Goal: Task Accomplishment & Management: Manage account settings

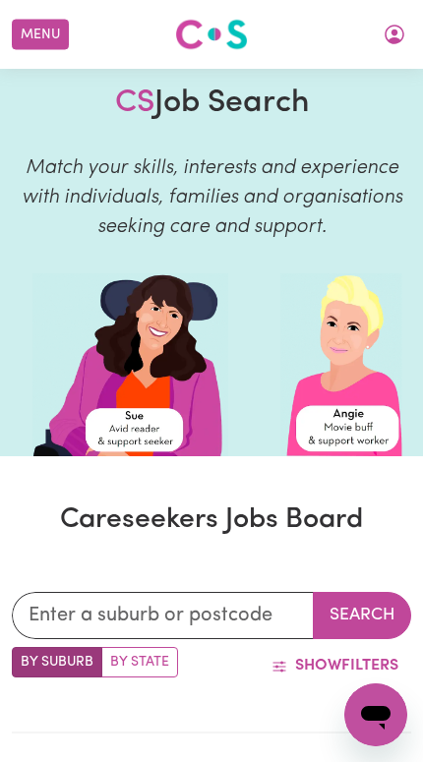
click at [43, 46] on button "Menu" at bounding box center [40, 35] width 57 height 30
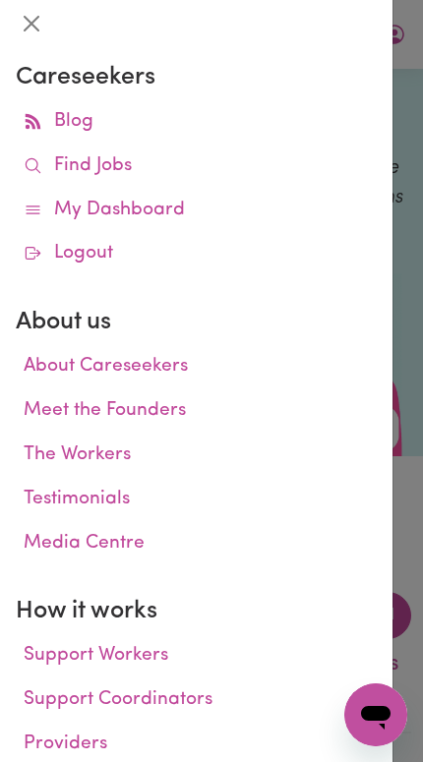
click at [414, 148] on div at bounding box center [211, 381] width 423 height 762
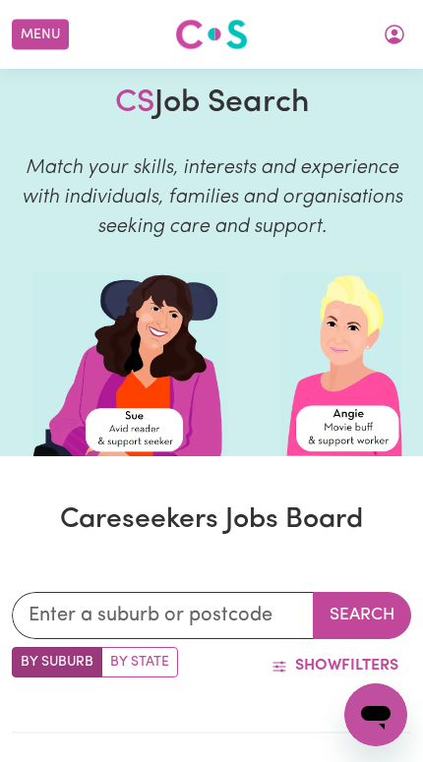
click at [406, 144] on div "CS Job Search Match your skills, interests and experience with individuals, fam…" at bounding box center [211, 171] width 423 height 205
click at [401, 47] on button "My Account" at bounding box center [394, 34] width 41 height 33
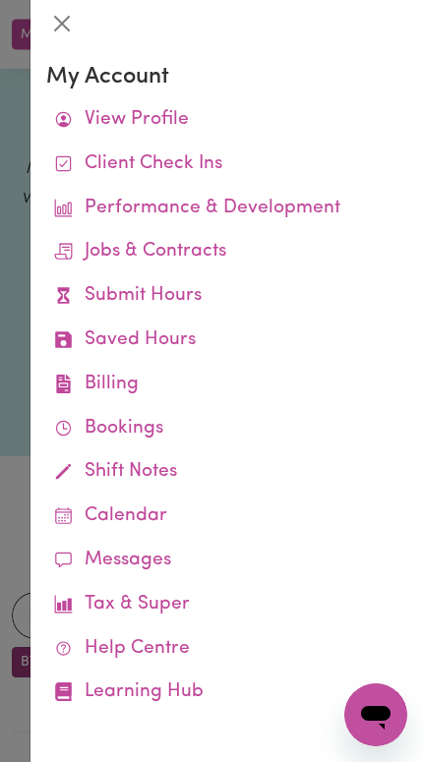
click at [251, 298] on link "Submit Hours" at bounding box center [226, 296] width 361 height 44
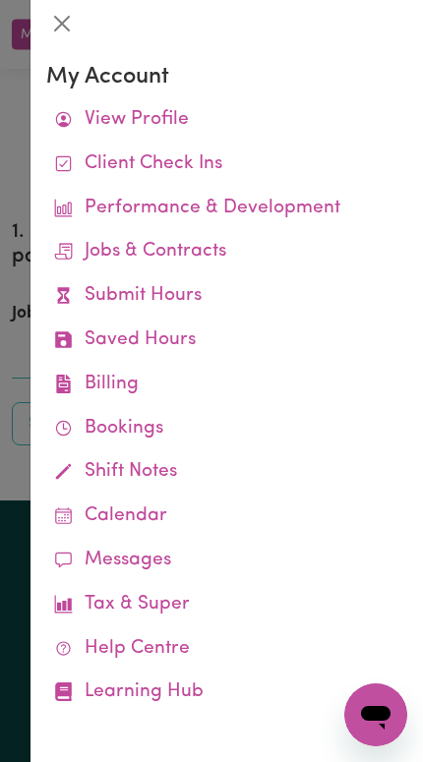
click at [21, 412] on div at bounding box center [211, 381] width 423 height 762
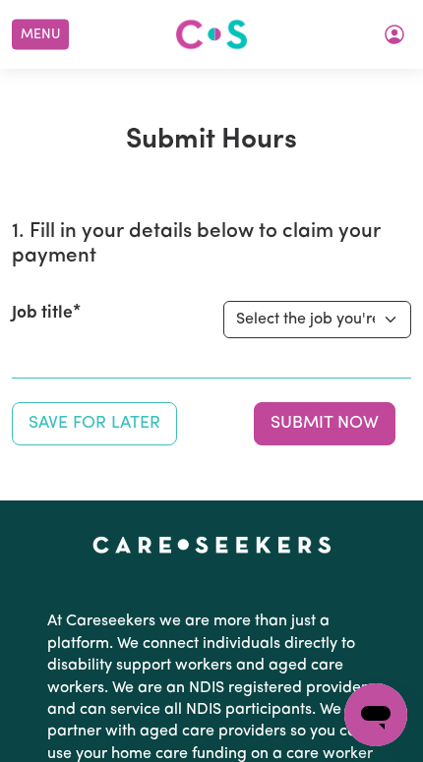
click at [390, 34] on icon "My Account" at bounding box center [395, 35] width 24 height 24
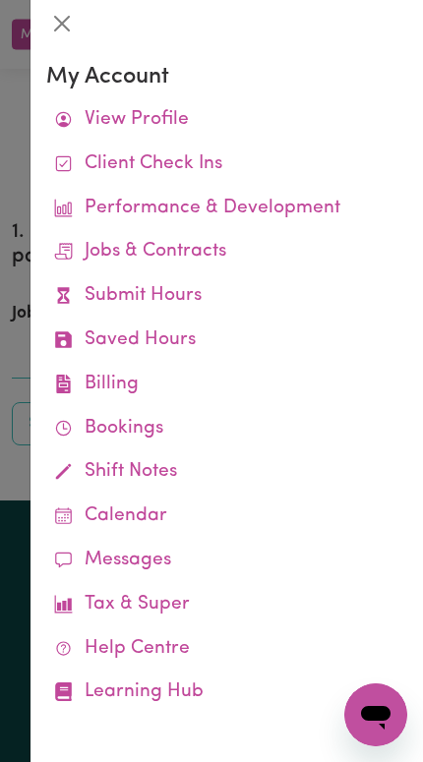
click at [0, 0] on link "Job Reports" at bounding box center [0, 0] width 0 height 0
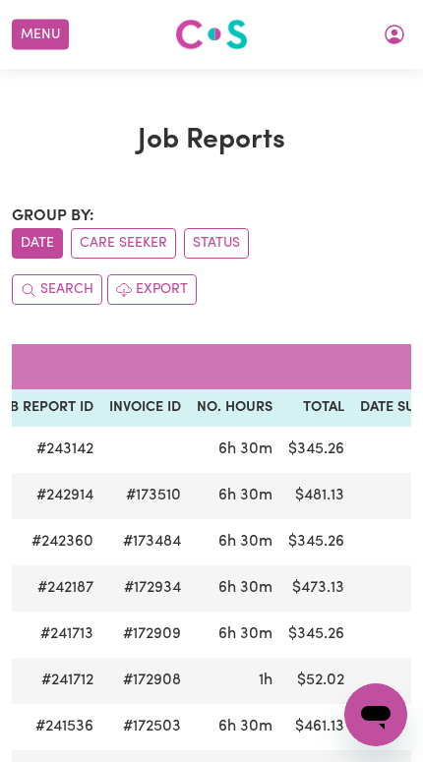
scroll to position [0, 276]
